Goal: Find contact information: Find contact information

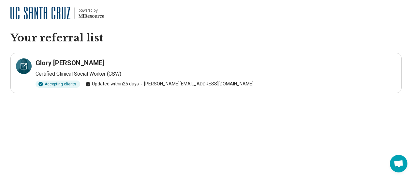
click at [20, 72] on div at bounding box center [24, 66] width 16 height 16
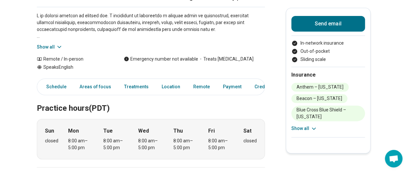
scroll to position [91, 0]
click at [55, 80] on link "Schedule" at bounding box center [54, 86] width 32 height 13
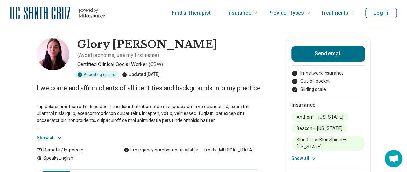
scroll to position [0, 0]
